Goal: Task Accomplishment & Management: Use online tool/utility

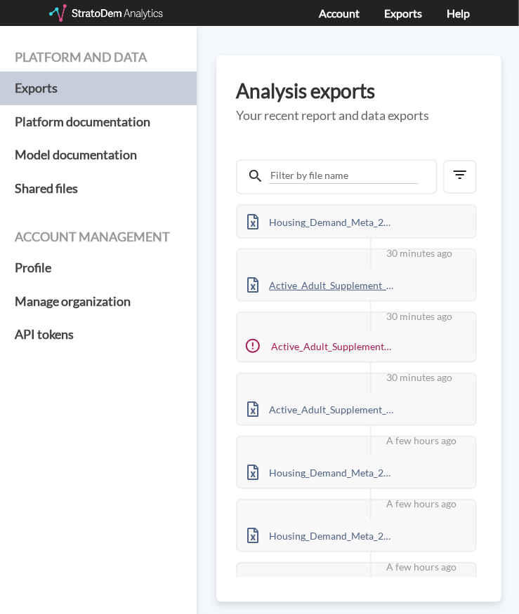
scroll to position [128, 0]
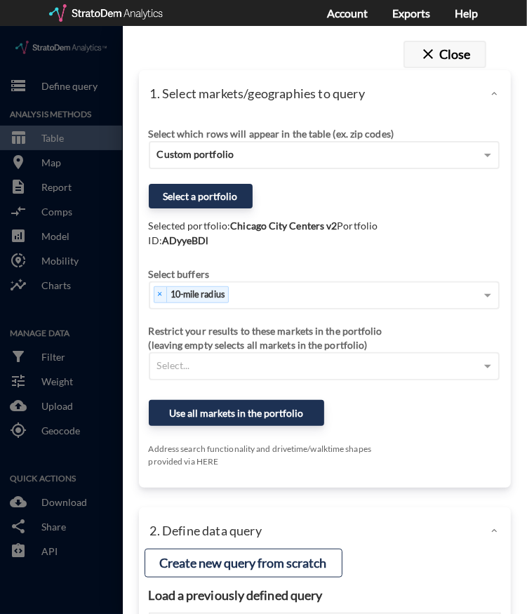
click span "close"
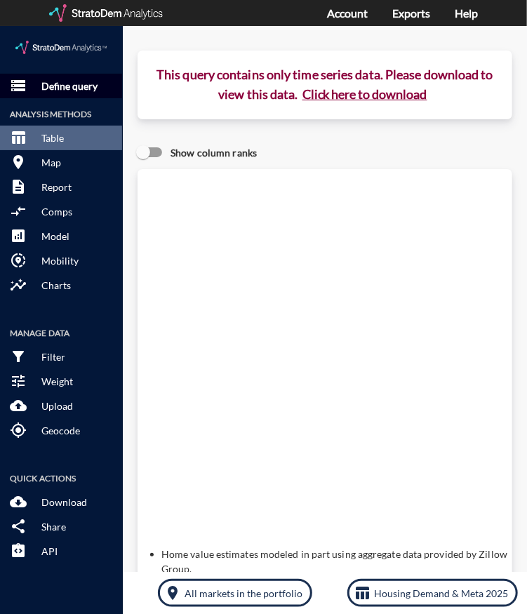
click p "Define query"
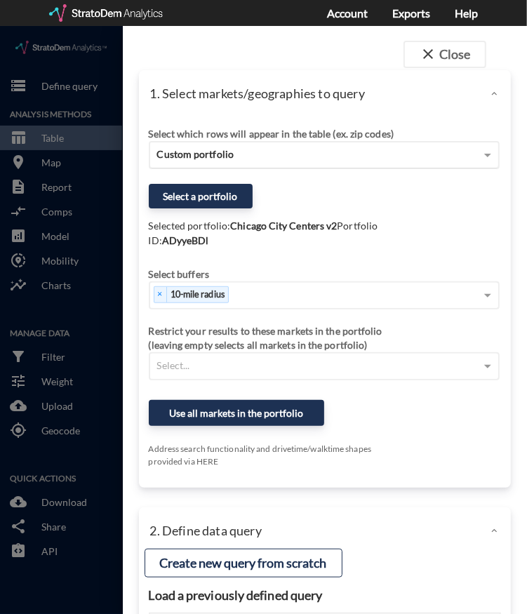
click div "Custom portfolio"
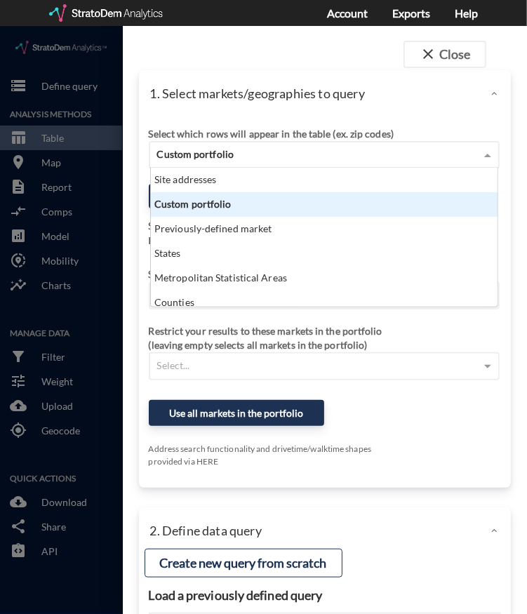
scroll to position [128, 338]
click div "Select which rows will appear in the table (ex. zip codes) Custom portfolio Sit…"
click div "Custom portfolio"
click span "Custom portfolio"
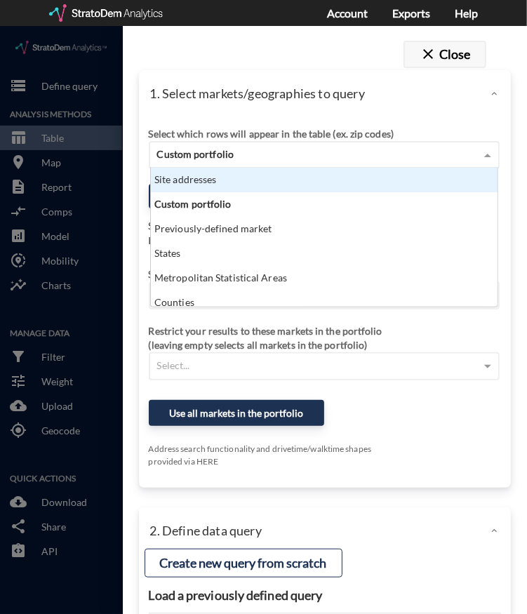
click span "close"
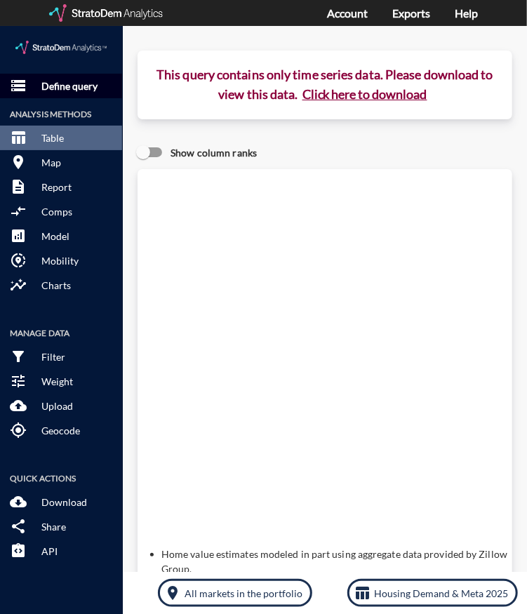
click button "storage Define query"
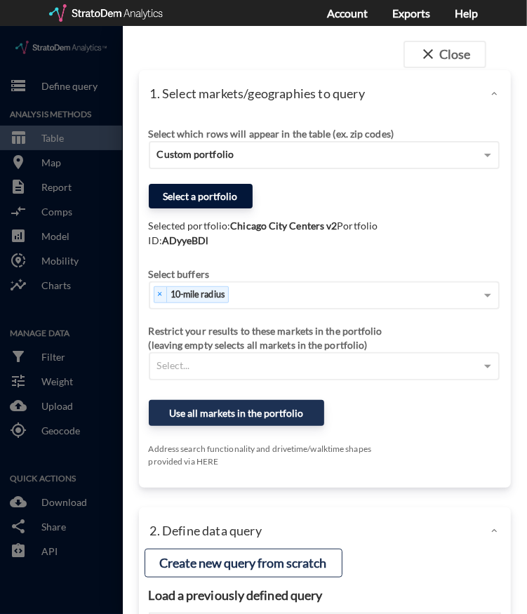
click button "Select a portfolio"
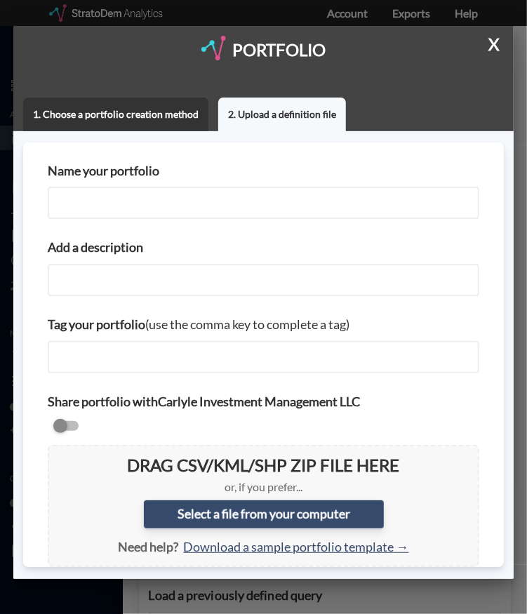
click at [167, 200] on input "Name your portfolio" at bounding box center [264, 203] width 432 height 32
type input "Chicago City Centers"
paste input "Chicago City Centers"
type input "Chicago City Centers"
click at [42, 324] on div "Tag your portfolio (use the comma key to complete a tag)" at bounding box center [263, 344] width 451 height 77
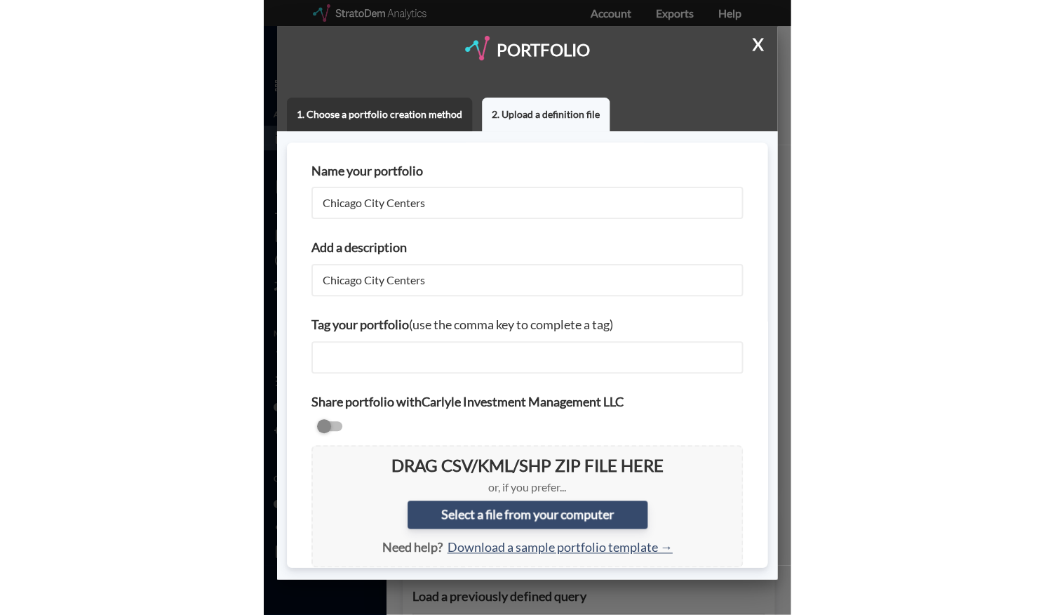
scroll to position [71, 0]
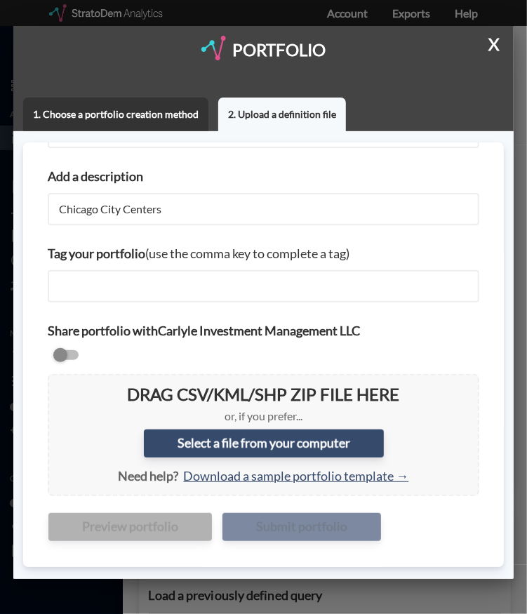
drag, startPoint x: 22, startPoint y: 579, endPoint x: 67, endPoint y: 520, distance: 74.1
click at [22, 579] on div at bounding box center [263, 307] width 527 height 614
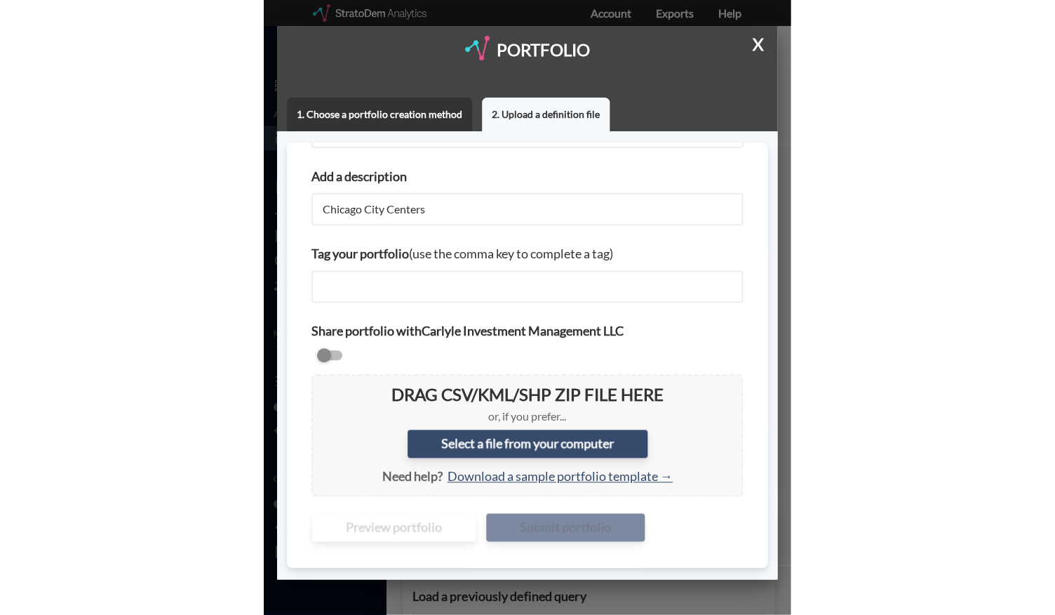
scroll to position [0, 0]
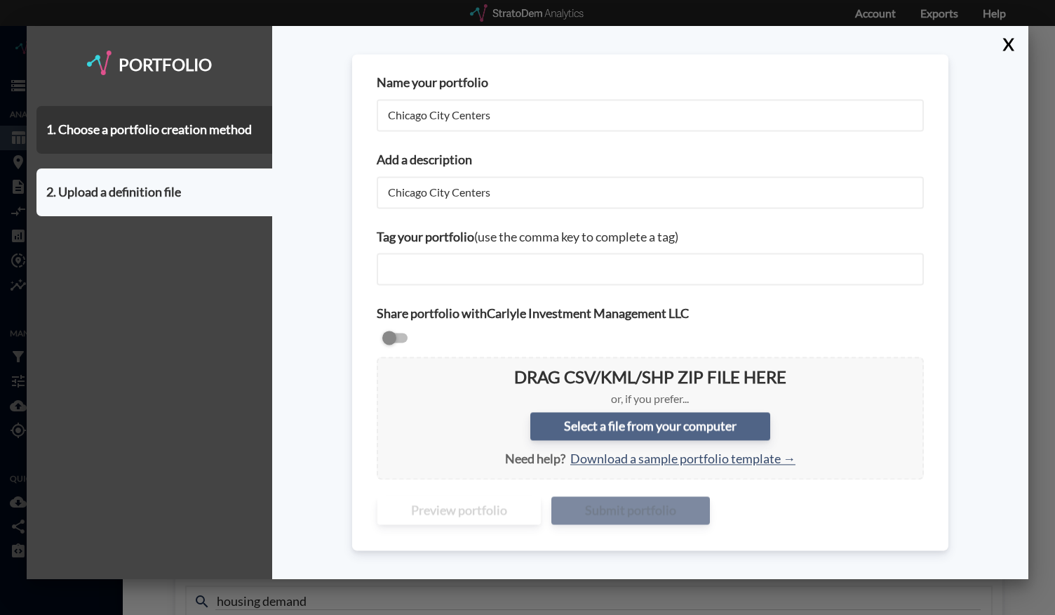
click at [526, 419] on label "Select a file from your computer" at bounding box center [651, 427] width 240 height 28
click at [388, 368] on input "Select a file from your computer" at bounding box center [388, 368] width 0 height 0
type input "C:\fakepath\Chicago City Centers - [DATE] v2.csv"
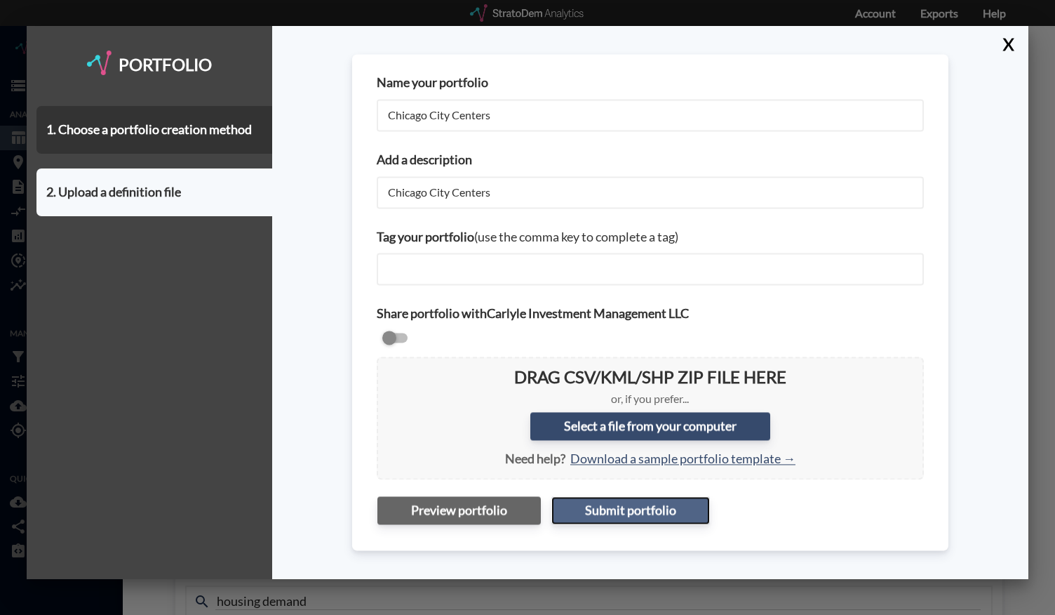
click at [526, 506] on button "Submit portfolio" at bounding box center [631, 510] width 159 height 28
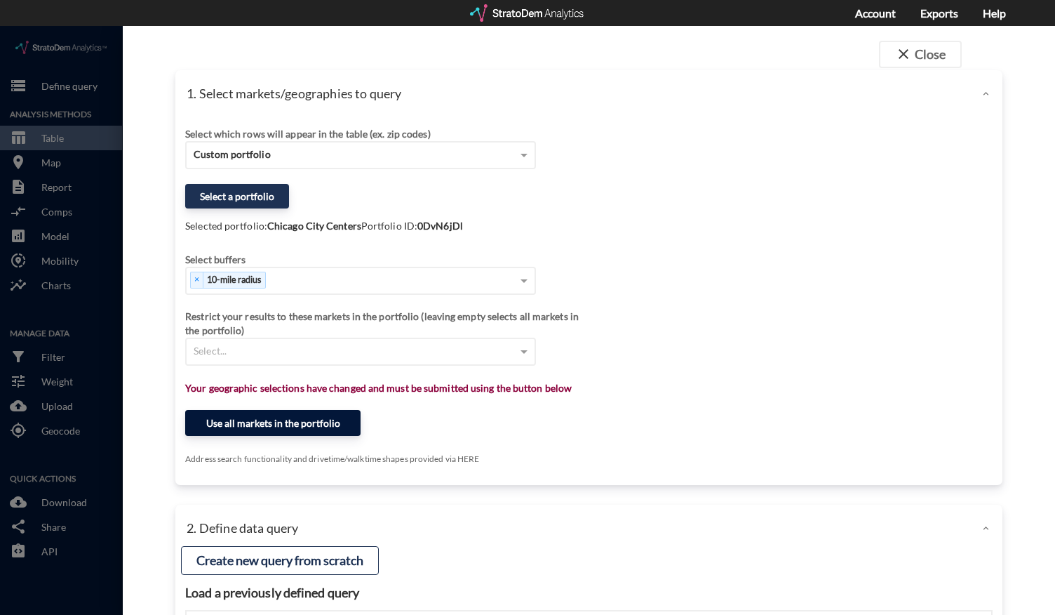
click button "Use all markets in the portfolio"
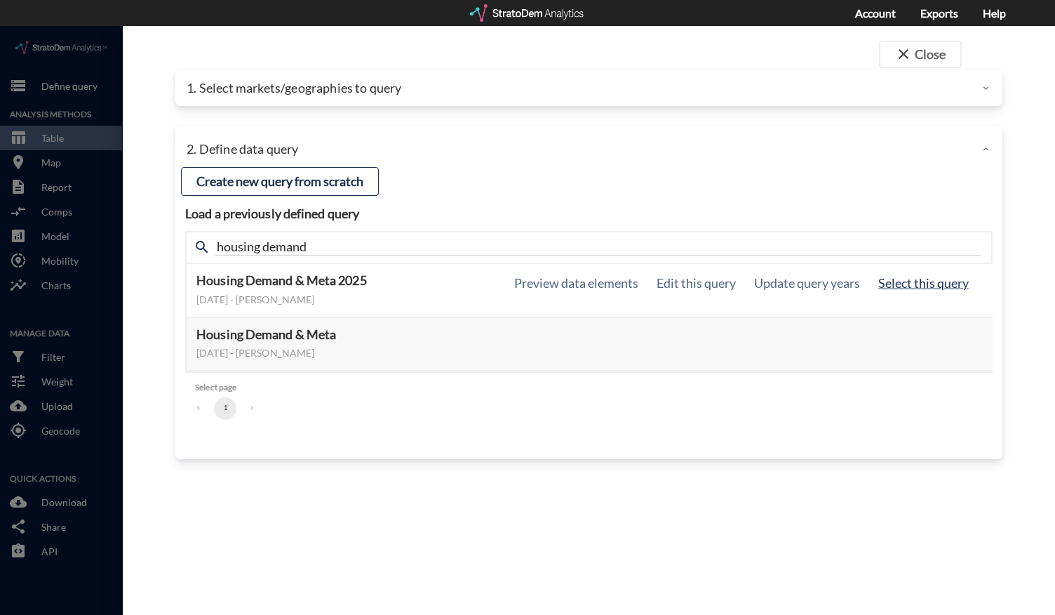
click button "Select this query"
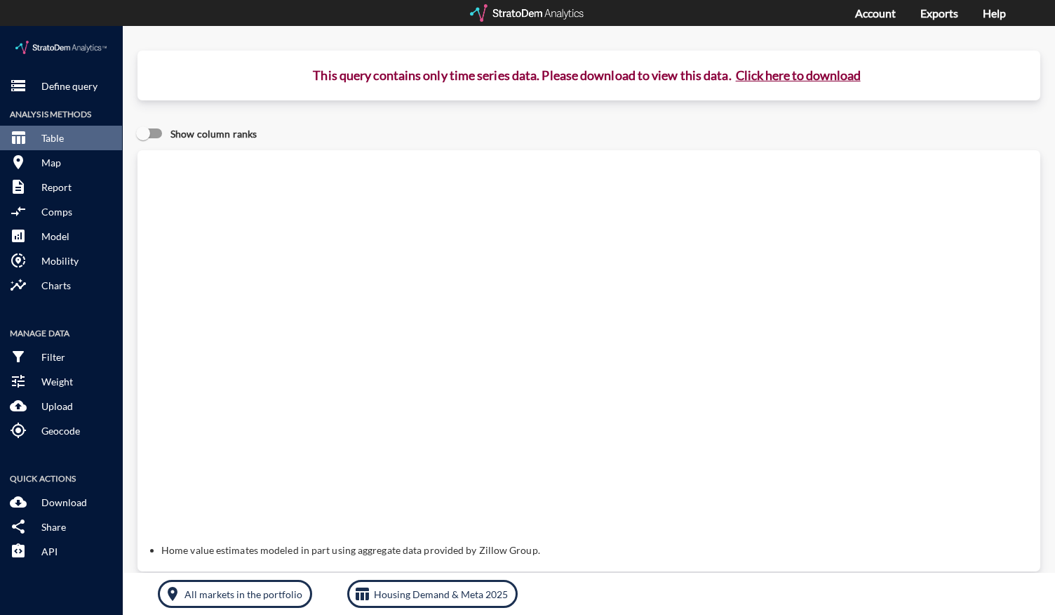
click button "Click here to download"
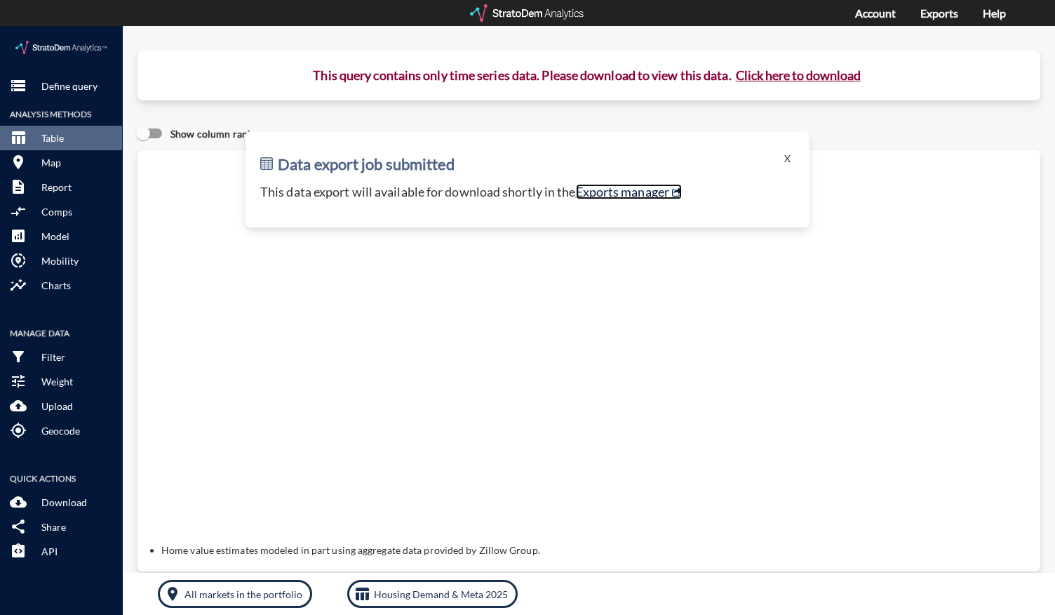
click link "Exports manager"
